Goal: Navigation & Orientation: Find specific page/section

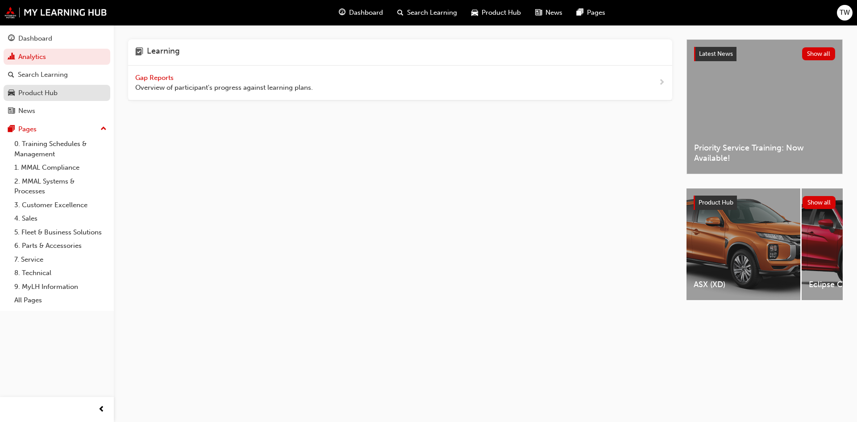
click at [42, 96] on div "Product Hub" at bounding box center [37, 93] width 39 height 10
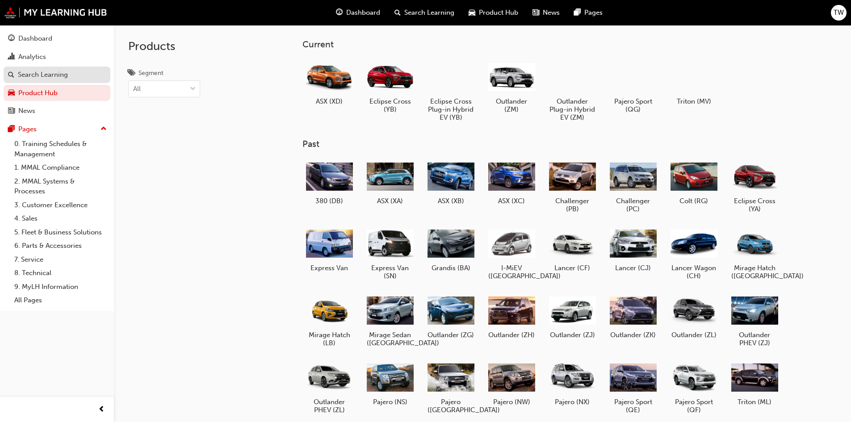
click at [66, 78] on div "Search Learning" at bounding box center [43, 75] width 50 height 10
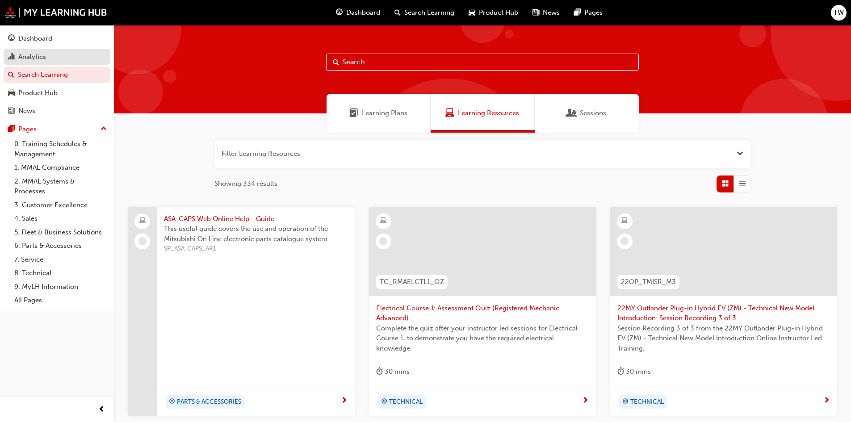
click at [61, 59] on div "Analytics" at bounding box center [57, 56] width 98 height 11
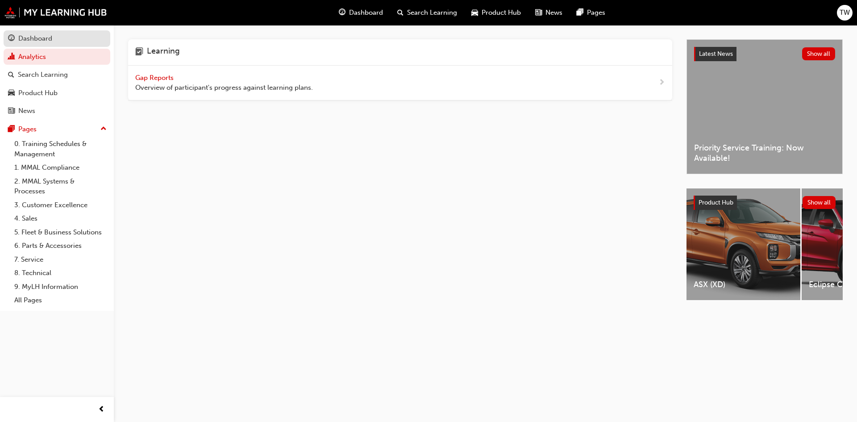
click at [37, 41] on div "Dashboard" at bounding box center [35, 38] width 34 height 10
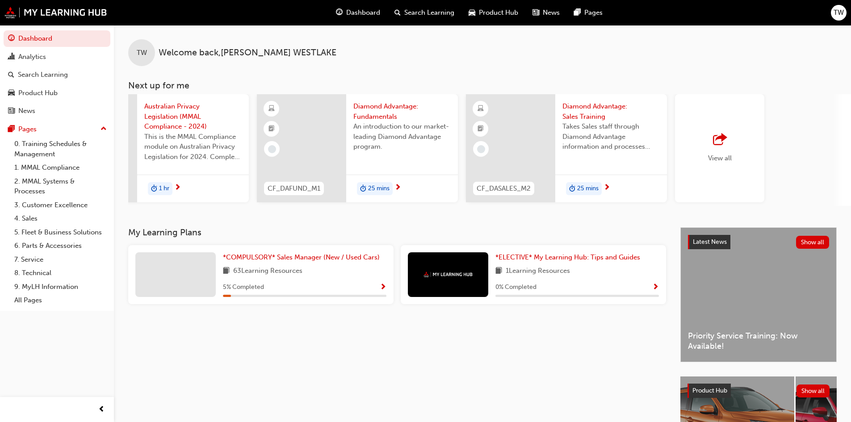
scroll to position [0, 530]
